Goal: Find specific page/section: Find specific page/section

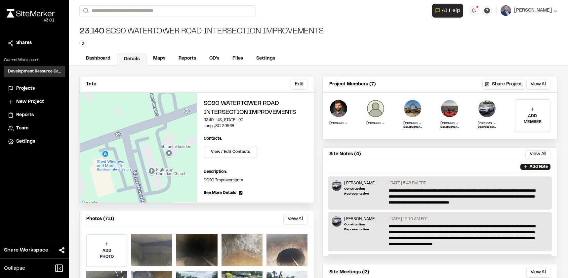
click at [146, 5] on div "**********" at bounding box center [318, 10] width 478 height 21
click at [144, 7] on input "Search" at bounding box center [167, 10] width 176 height 11
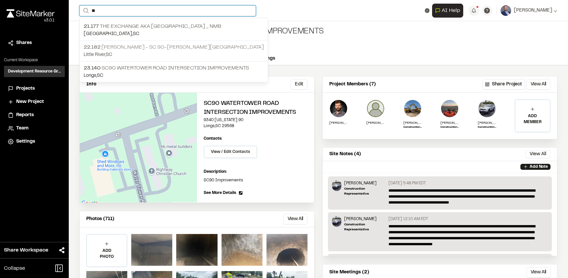
type input "**"
click at [133, 49] on p "22.182 [PERSON_NAME] - SC 90-[PERSON_NAME][GEOGRAPHIC_DATA]" at bounding box center [174, 47] width 180 height 8
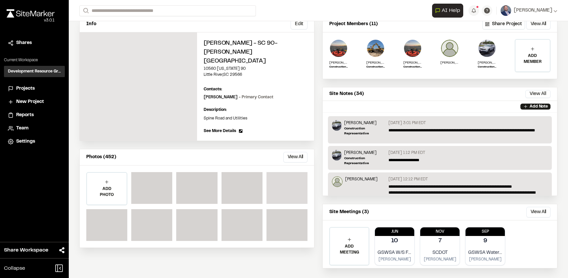
scroll to position [66, 0]
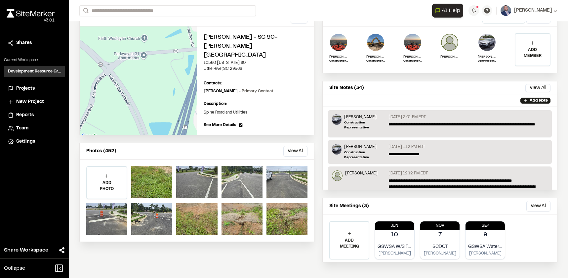
click at [284, 143] on div "Photos (452) View All ... Close Select Download Zoom to Pin Unselect Download Z…" at bounding box center [197, 151] width 234 height 16
click at [289, 146] on button "View All" at bounding box center [295, 151] width 24 height 11
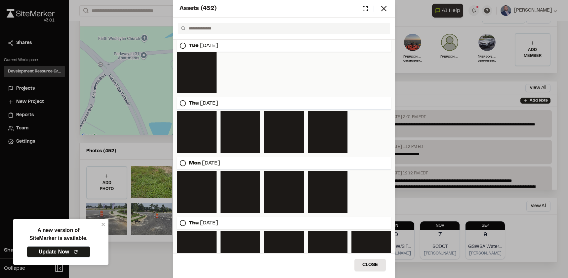
scroll to position [5045, 0]
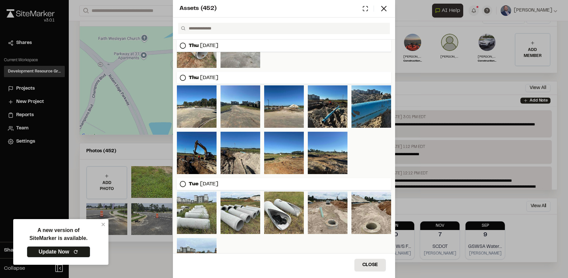
click at [362, 8] on icon at bounding box center [365, 9] width 6 height 6
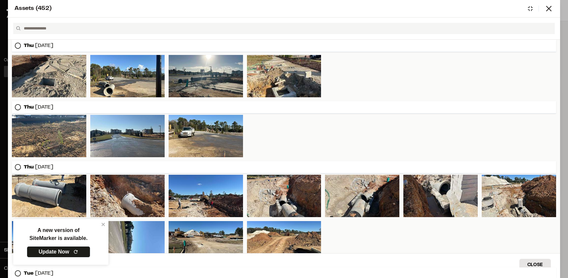
scroll to position [3743, 0]
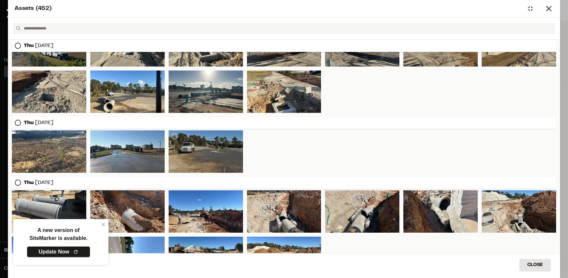
click at [211, 155] on div at bounding box center [206, 151] width 74 height 42
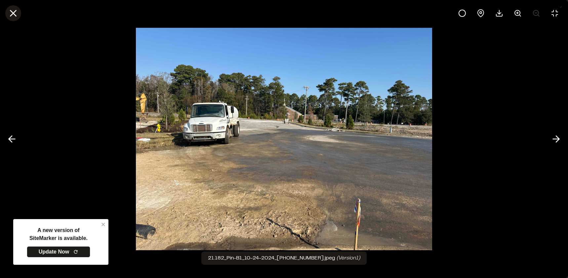
click at [7, 12] on button at bounding box center [13, 13] width 16 height 16
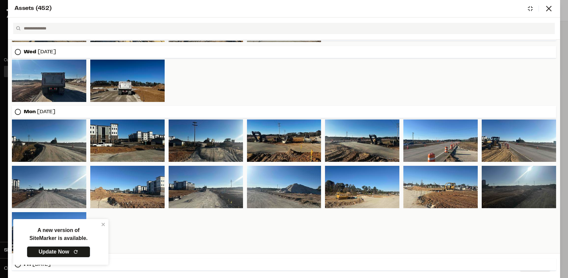
scroll to position [3280, 0]
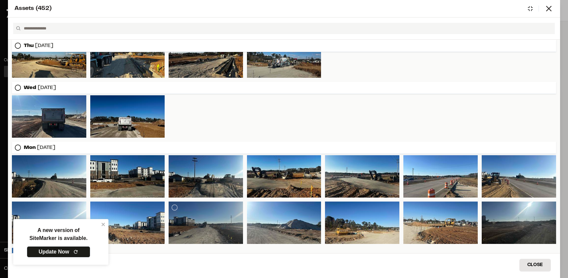
click at [204, 213] on div at bounding box center [206, 222] width 74 height 42
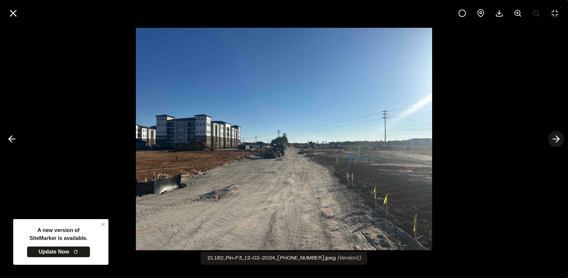
click at [560, 138] on icon at bounding box center [556, 138] width 11 height 11
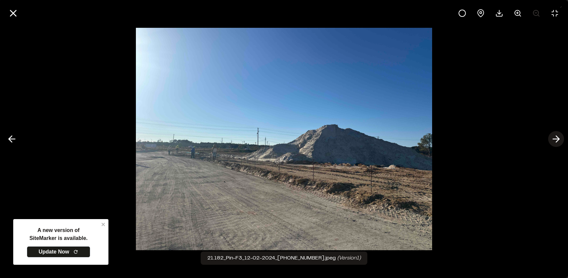
click at [560, 138] on icon at bounding box center [556, 138] width 11 height 11
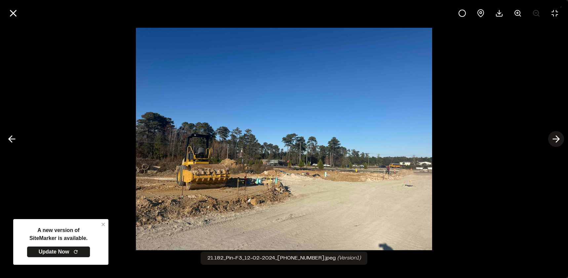
click at [560, 138] on icon at bounding box center [556, 138] width 11 height 11
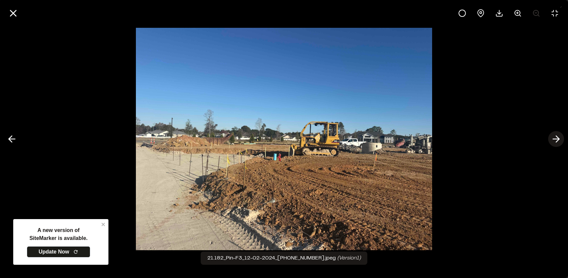
click at [559, 138] on icon at bounding box center [556, 138] width 11 height 11
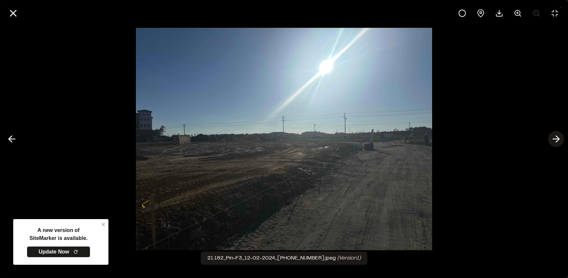
click at [556, 141] on polyline at bounding box center [557, 139] width 3 height 6
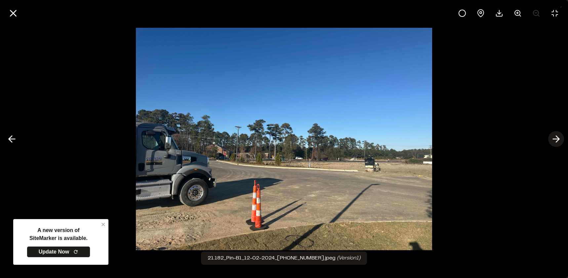
click at [557, 141] on polyline at bounding box center [557, 139] width 3 height 6
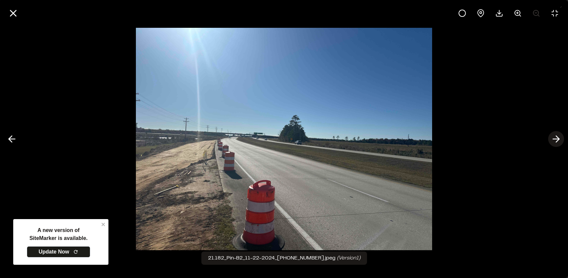
click at [557, 141] on polyline at bounding box center [557, 139] width 3 height 6
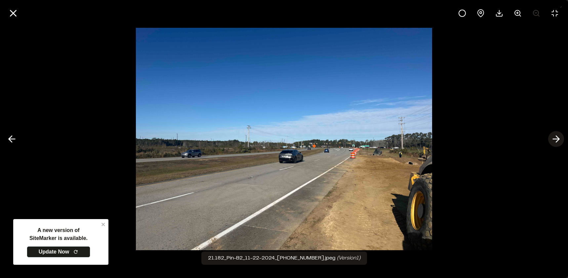
click at [557, 140] on polyline at bounding box center [557, 139] width 3 height 6
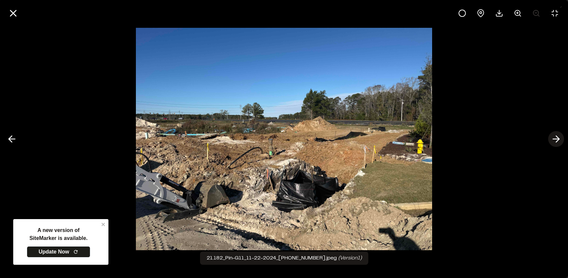
click at [557, 140] on polyline at bounding box center [557, 139] width 3 height 6
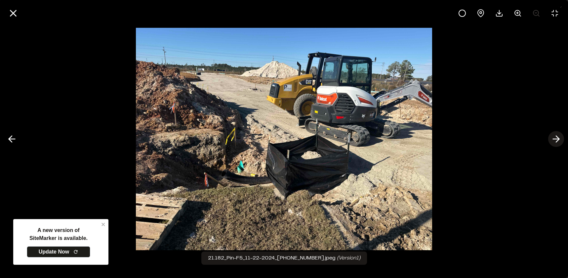
drag, startPoint x: 550, startPoint y: 139, endPoint x: 551, endPoint y: 142, distance: 3.4
click at [550, 139] on button at bounding box center [556, 139] width 16 height 16
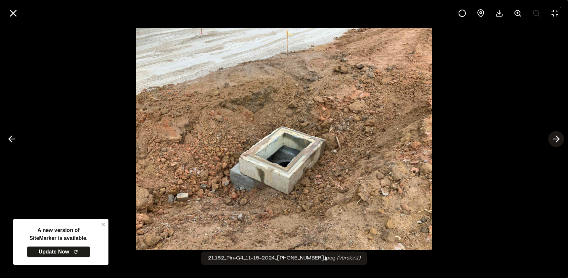
click at [555, 136] on icon at bounding box center [556, 138] width 11 height 11
